Goal: Find specific page/section: Find specific page/section

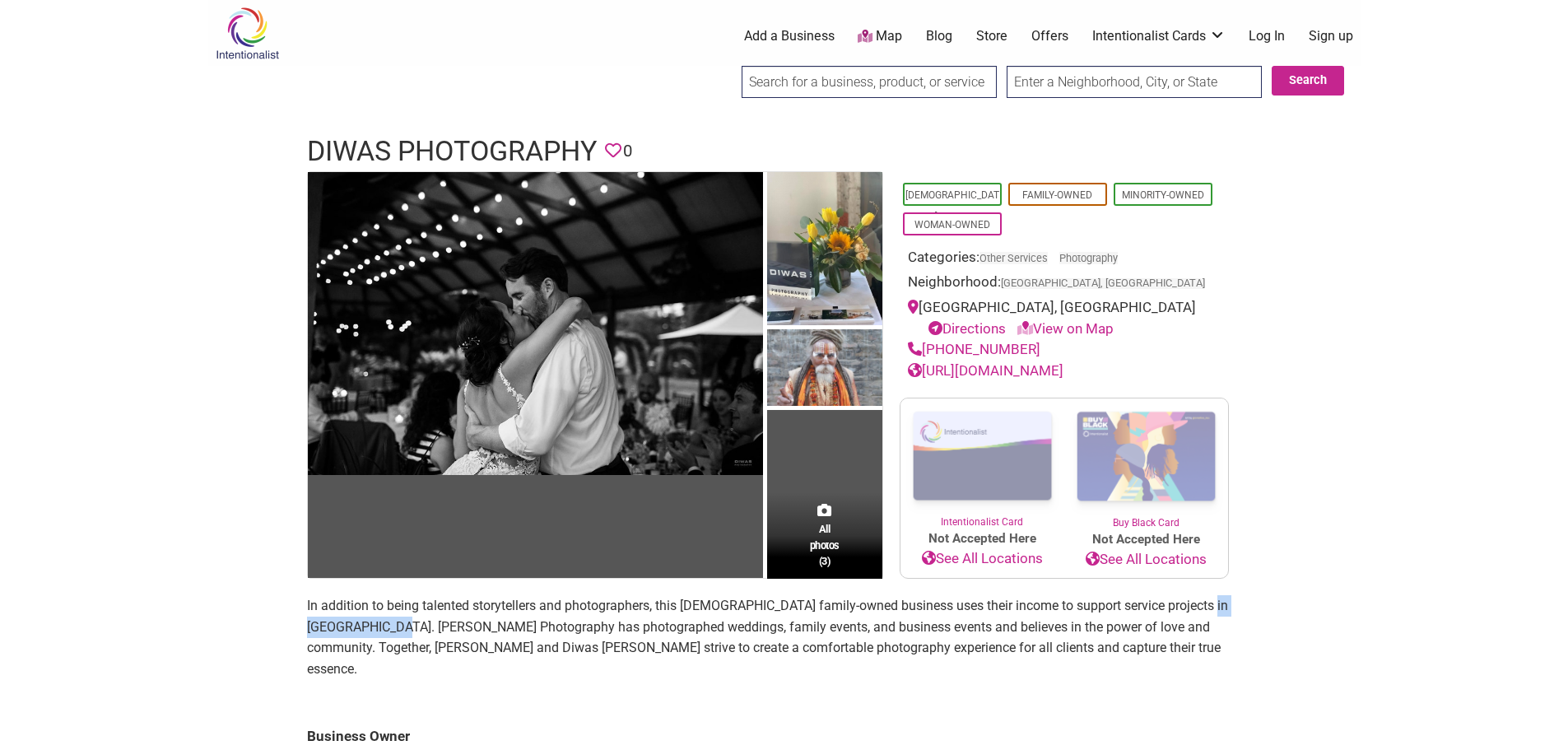
drag, startPoint x: 1199, startPoint y: 604, endPoint x: 381, endPoint y: 624, distance: 818.2
click at [381, 624] on p "In addition to being talented storytellers and photographers, this [DEMOGRAPHIC…" at bounding box center [784, 637] width 955 height 84
copy p "DIWAS Photography"
